Goal: Navigation & Orientation: Find specific page/section

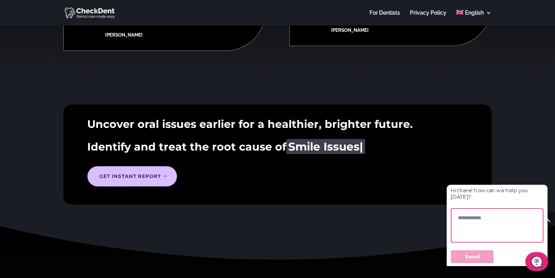
scroll to position [1091, 0]
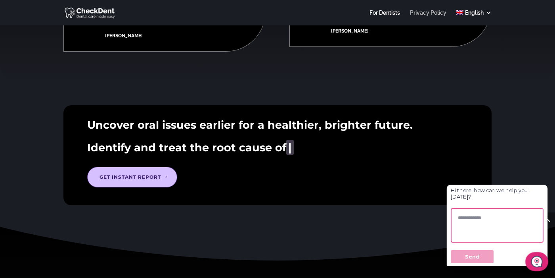
click at [421, 12] on link "Privacy Policy" at bounding box center [428, 17] width 36 height 15
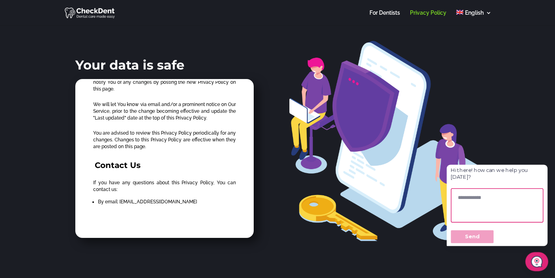
click at [93, 10] on img at bounding box center [90, 12] width 51 height 13
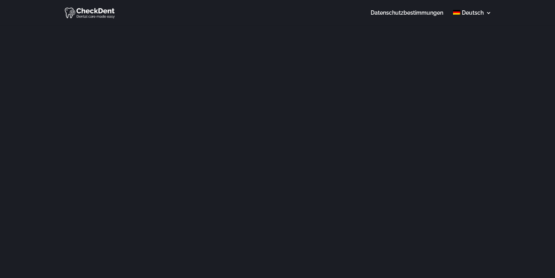
scroll to position [156, 0]
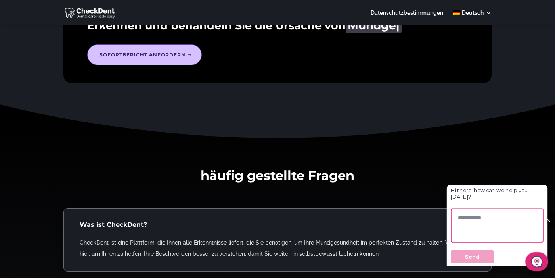
scroll to position [1357, 0]
